Goal: Information Seeking & Learning: Learn about a topic

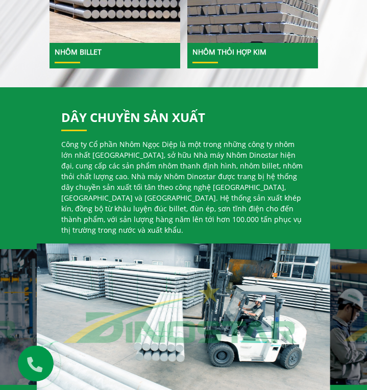
scroll to position [563, 0]
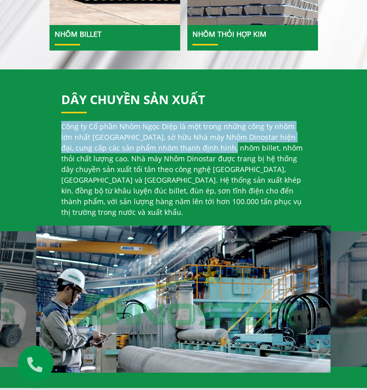
drag, startPoint x: 57, startPoint y: 130, endPoint x: 205, endPoint y: 150, distance: 148.9
click at [205, 150] on div "Công ty Cổ phần Nhôm Ngọc Diệp là một trong những công ty nhôm lớn nhất [GEOGRA…" at bounding box center [184, 173] width 260 height 105
drag, startPoint x: 196, startPoint y: 152, endPoint x: 187, endPoint y: 151, distance: 8.7
click at [196, 152] on p "Công ty Cổ phần Nhôm Ngọc Diệp là một trong những công ty nhôm lớn nhất [GEOGRA…" at bounding box center [183, 169] width 245 height 96
click at [135, 150] on p "Công ty Cổ phần Nhôm Ngọc Diệp là một trong những công ty nhôm lớn nhất [GEOGRA…" at bounding box center [183, 169] width 245 height 96
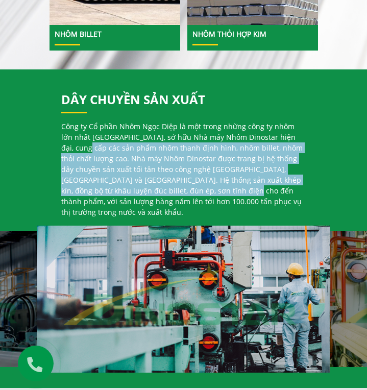
drag, startPoint x: 62, startPoint y: 151, endPoint x: 173, endPoint y: 189, distance: 116.6
click at [173, 189] on p "Công ty Cổ phần Nhôm Ngọc Diệp là một trong những công ty nhôm lớn nhất [GEOGRA…" at bounding box center [183, 169] width 245 height 96
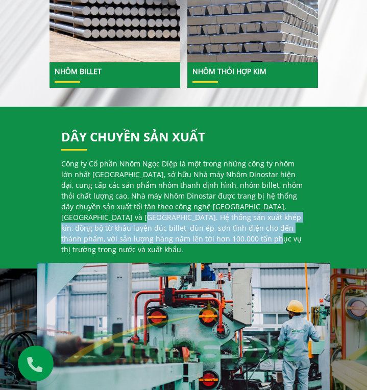
drag, startPoint x: 61, startPoint y: 213, endPoint x: 181, endPoint y: 242, distance: 122.8
click at [181, 242] on p "Công ty Cổ phần Nhôm Ngọc Diệp là một trong những công ty nhôm lớn nhất [GEOGRA…" at bounding box center [183, 206] width 245 height 96
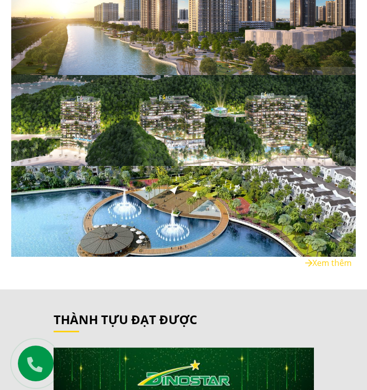
scroll to position [1649, 0]
